Goal: Information Seeking & Learning: Understand process/instructions

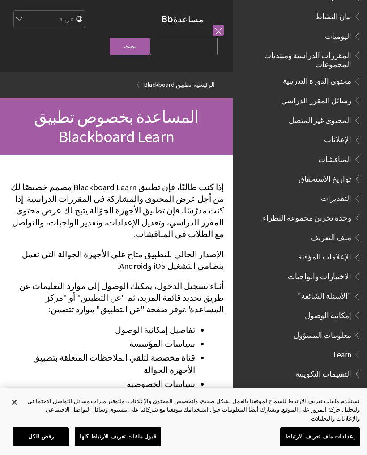
scroll to position [234, 0]
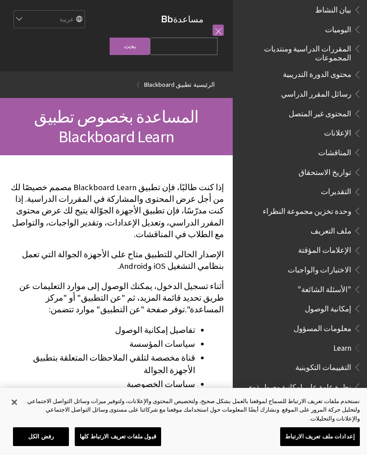
click at [329, 262] on span "الاختبارات والواجبات" at bounding box center [318, 268] width 63 height 12
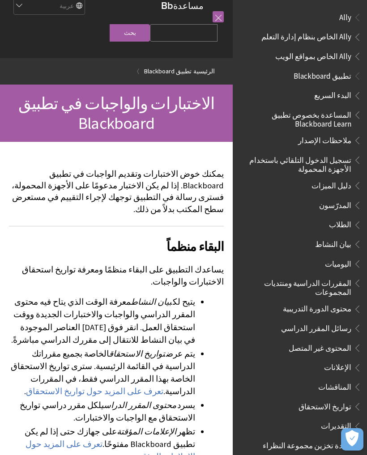
click at [350, 14] on span "Ally" at bounding box center [345, 16] width 12 height 12
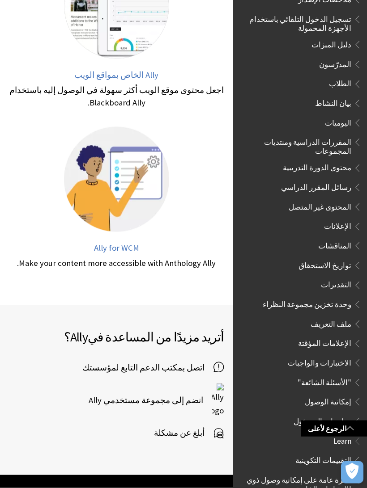
scroll to position [141, 0]
click at [337, 355] on span "الاختبارات والواجبات" at bounding box center [318, 361] width 63 height 12
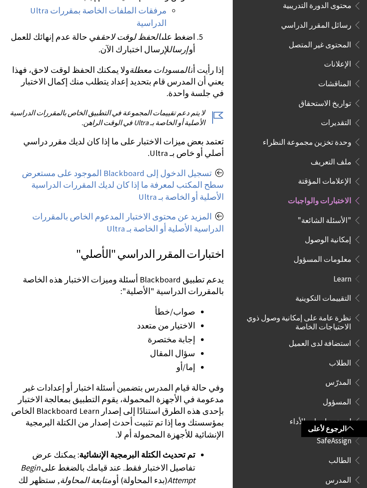
scroll to position [1397, 0]
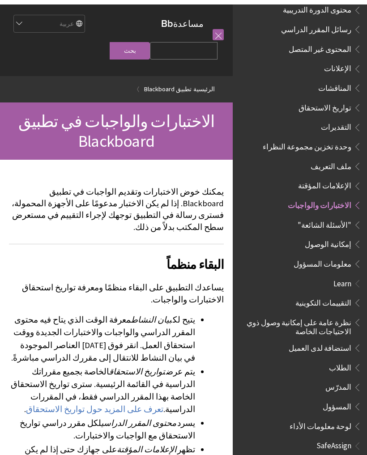
scroll to position [1420, 0]
